Goal: Task Accomplishment & Management: Manage account settings

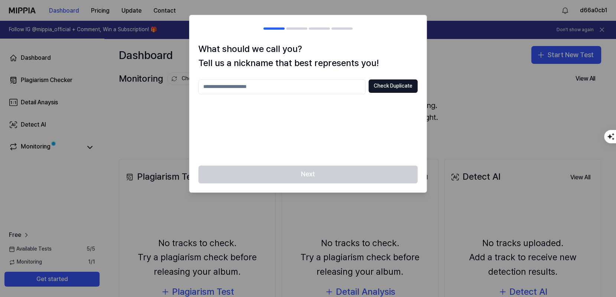
click at [322, 177] on div "Next" at bounding box center [308, 179] width 237 height 27
click at [398, 41] on h2 at bounding box center [308, 28] width 237 height 27
click at [396, 87] on button "Check Duplicate" at bounding box center [393, 86] width 49 height 13
click at [278, 89] on input "text" at bounding box center [281, 87] width 167 height 15
type input "*******"
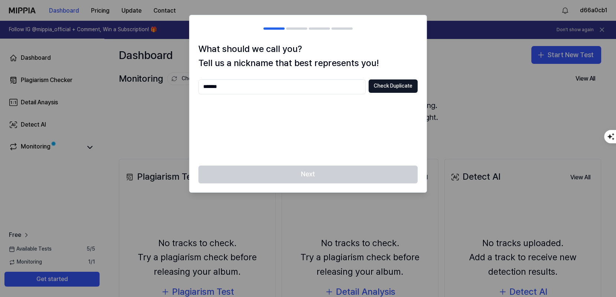
click at [304, 175] on div "Next" at bounding box center [308, 179] width 237 height 27
click at [399, 85] on button "Check Duplicate" at bounding box center [393, 86] width 49 height 13
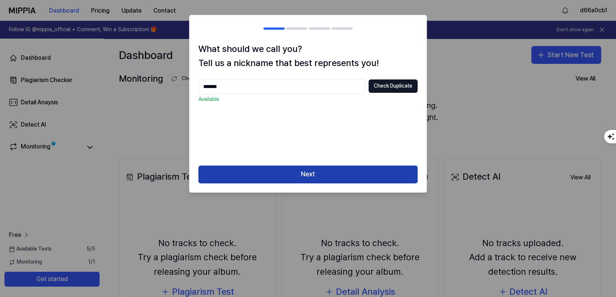
click at [325, 173] on button "Next" at bounding box center [307, 175] width 219 height 18
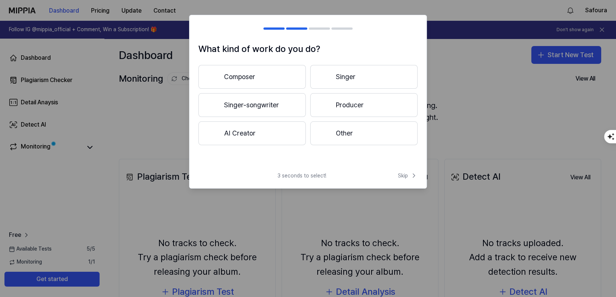
click at [342, 138] on button "Other" at bounding box center [363, 134] width 107 height 24
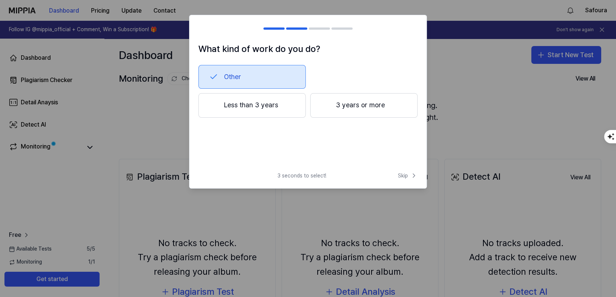
click at [270, 112] on button "Less than 3 years" at bounding box center [251, 105] width 107 height 25
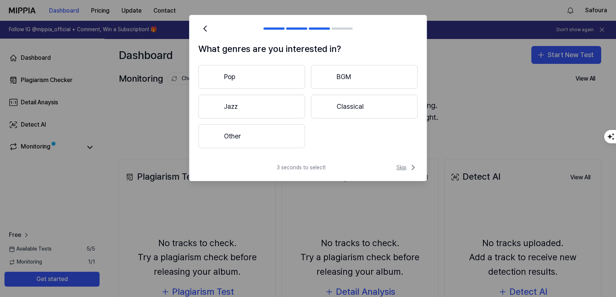
click at [403, 165] on span "Skip" at bounding box center [407, 167] width 21 height 9
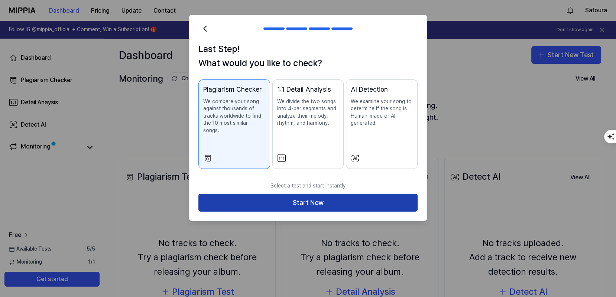
click at [332, 194] on button "Start Now" at bounding box center [307, 203] width 219 height 18
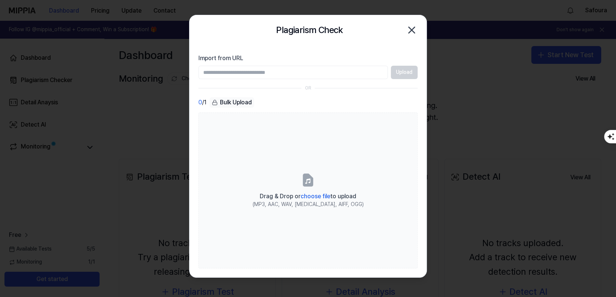
click at [412, 30] on icon "button" at bounding box center [412, 30] width 6 height 6
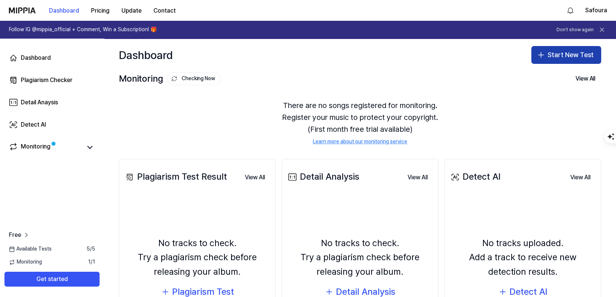
click at [567, 57] on button "Start New Test" at bounding box center [567, 55] width 70 height 18
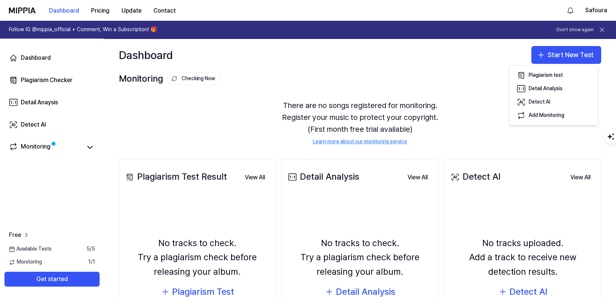
click at [464, 70] on div "Dashboard Start New Test" at bounding box center [360, 55] width 512 height 33
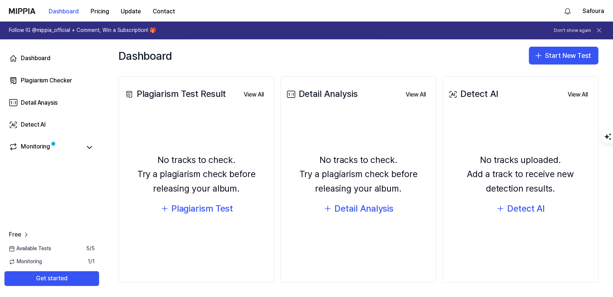
scroll to position [84, 0]
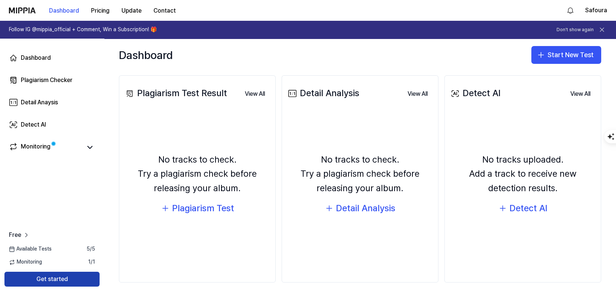
click at [86, 286] on button "Get started" at bounding box center [51, 279] width 95 height 15
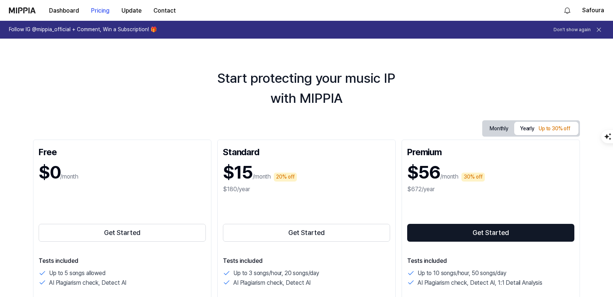
click at [26, 12] on img at bounding box center [22, 10] width 27 height 6
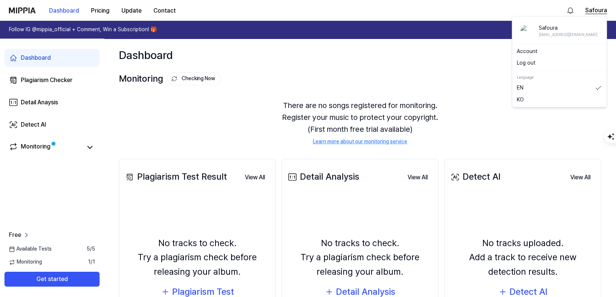
click at [595, 11] on button "Safoura" at bounding box center [596, 10] width 22 height 9
click at [536, 50] on link "Account" at bounding box center [559, 51] width 85 height 7
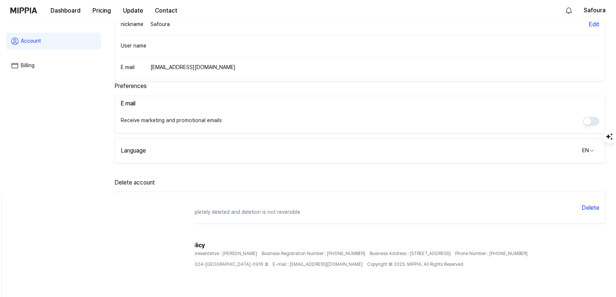
scroll to position [108, 0]
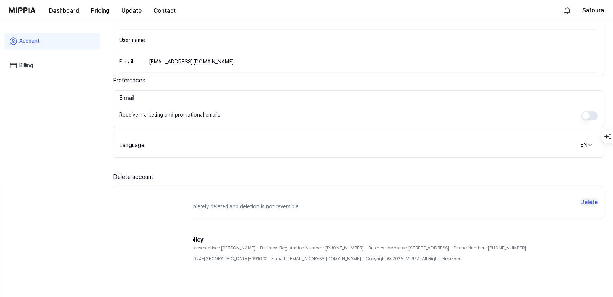
click at [592, 200] on button "Delete" at bounding box center [589, 202] width 17 height 9
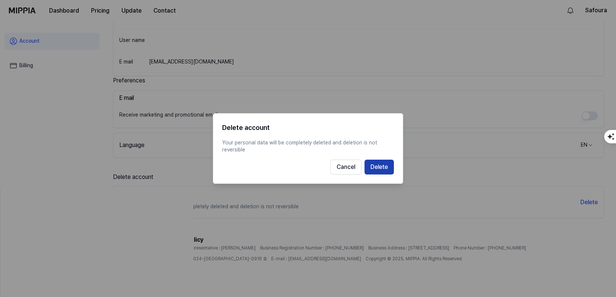
click at [378, 167] on button "Delete" at bounding box center [379, 167] width 29 height 15
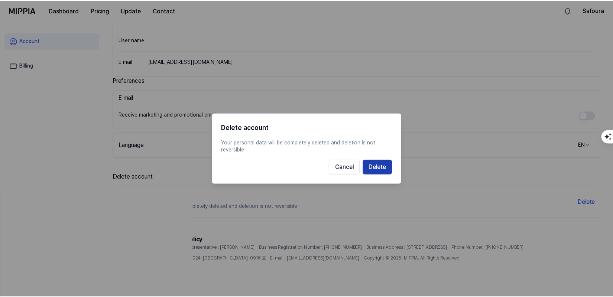
scroll to position [71, 0]
